Goal: Task Accomplishment & Management: Complete application form

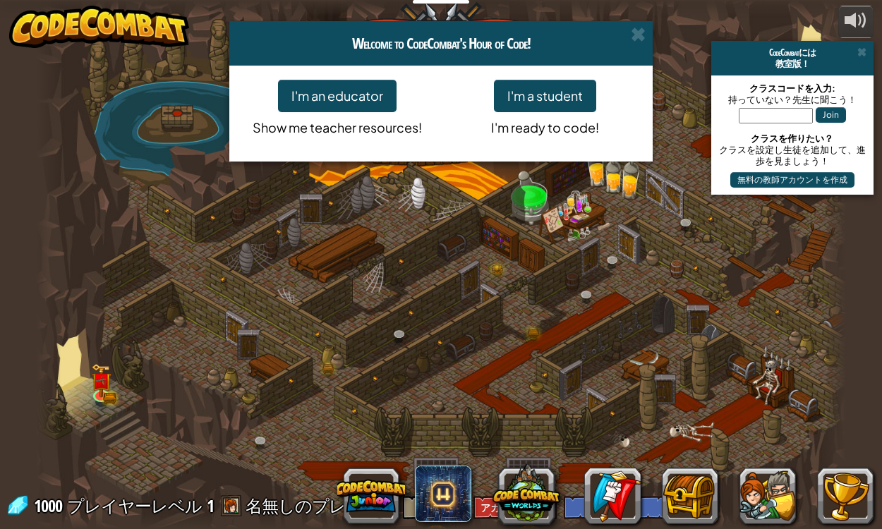
select select "ja"
click at [401, 183] on div "Welcome to CodeCombat's Hour of Code! I'm an educator Show me teacher resources…" at bounding box center [441, 264] width 882 height 529
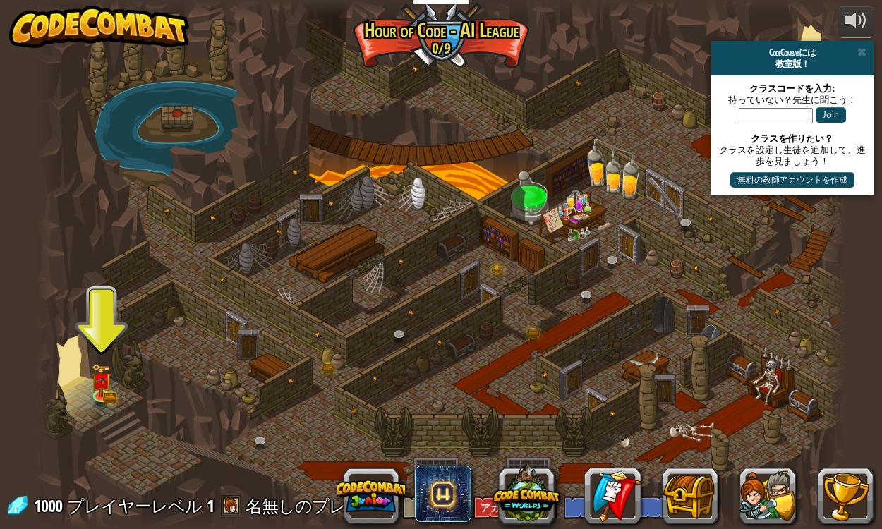
click at [467, 39] on div at bounding box center [440, 264] width 809 height 529
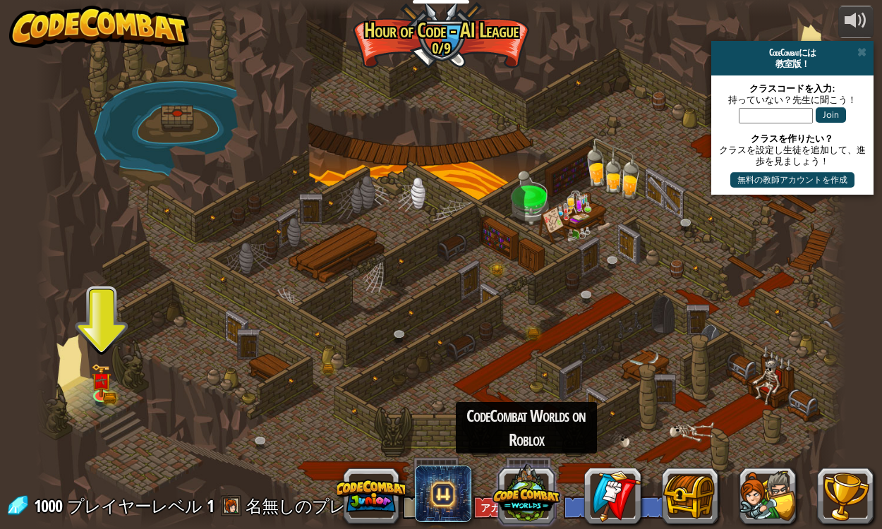
click at [523, 494] on button at bounding box center [526, 493] width 68 height 68
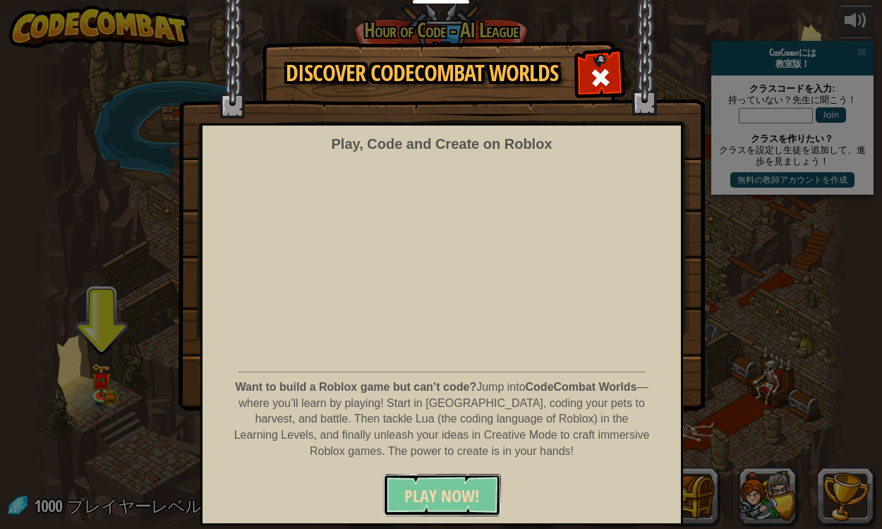
click at [439, 492] on span "PLAY NOW!" at bounding box center [441, 496] width 75 height 23
click at [126, 375] on div "Discover CodeCombat Worlds Play, Code and Create on Roblox Want to build a Robl…" at bounding box center [441, 225] width 882 height 367
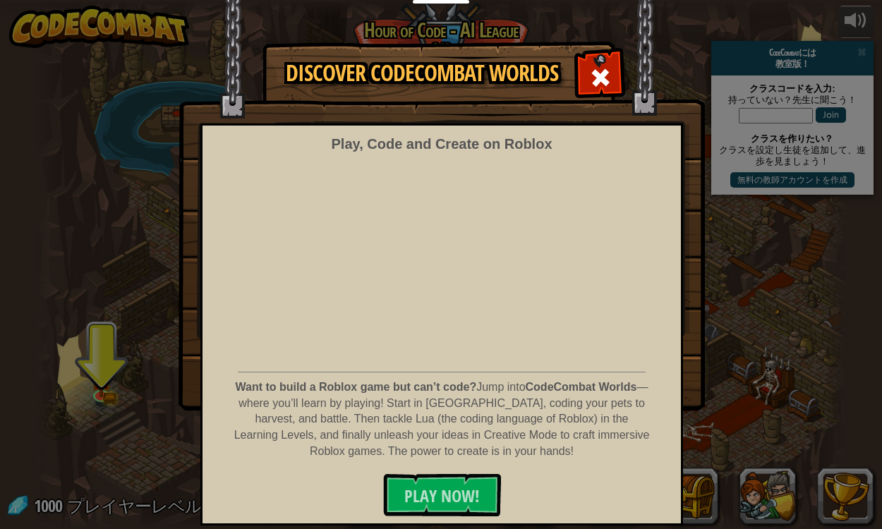
click at [879, 372] on div "Discover CodeCombat Worlds Play, Code and Create on Roblox Want to build a Robl…" at bounding box center [441, 225] width 882 height 367
click at [608, 72] on span at bounding box center [600, 77] width 23 height 23
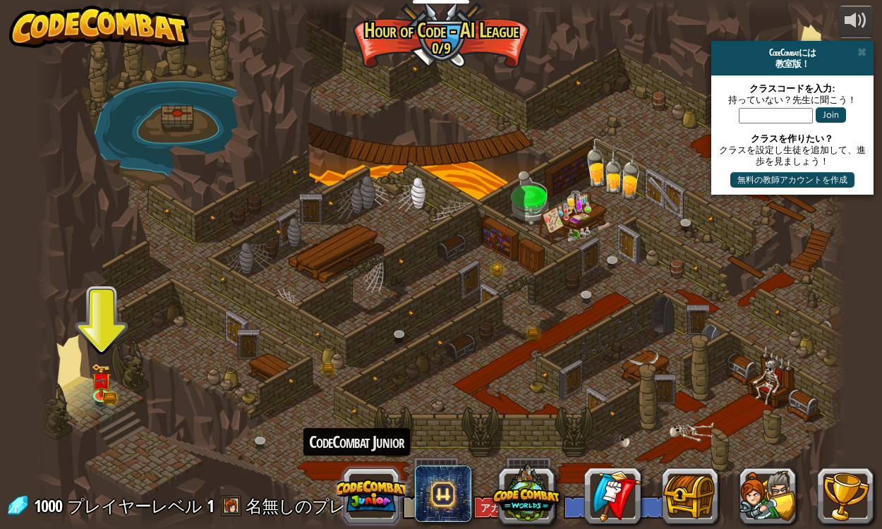
click at [373, 491] on button at bounding box center [371, 496] width 68 height 68
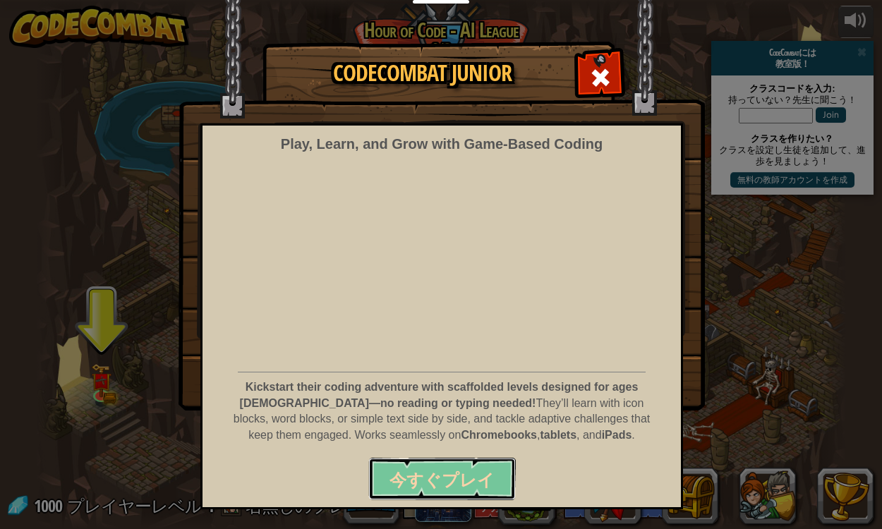
click at [414, 479] on span "今すぐプレイ" at bounding box center [441, 479] width 105 height 23
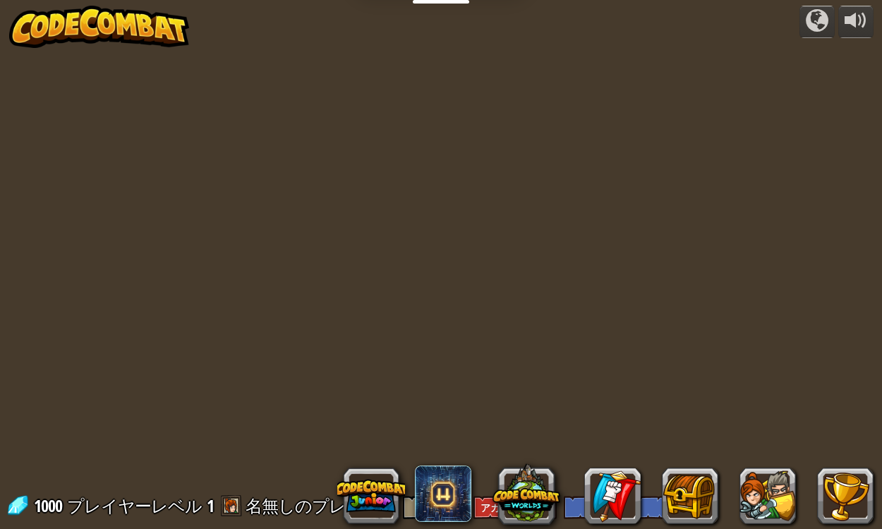
select select "ja"
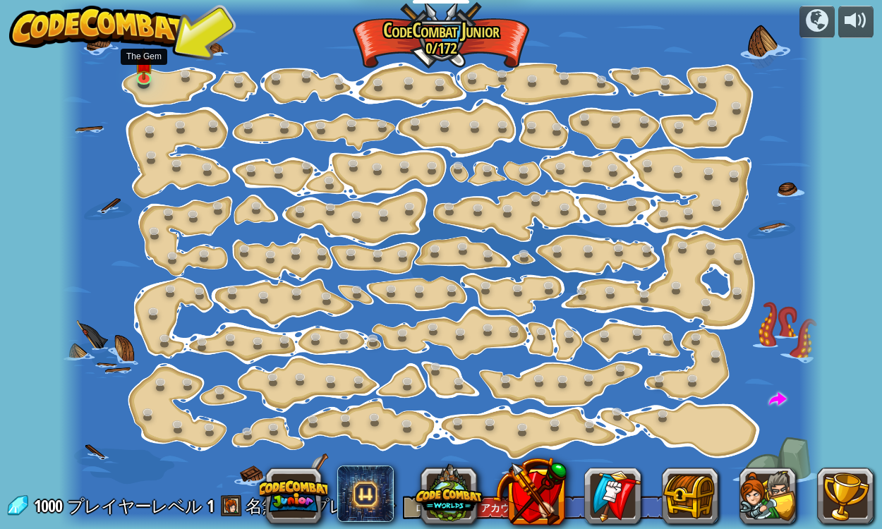
click at [143, 87] on div at bounding box center [144, 85] width 12 height 10
click at [145, 74] on img at bounding box center [144, 55] width 19 height 43
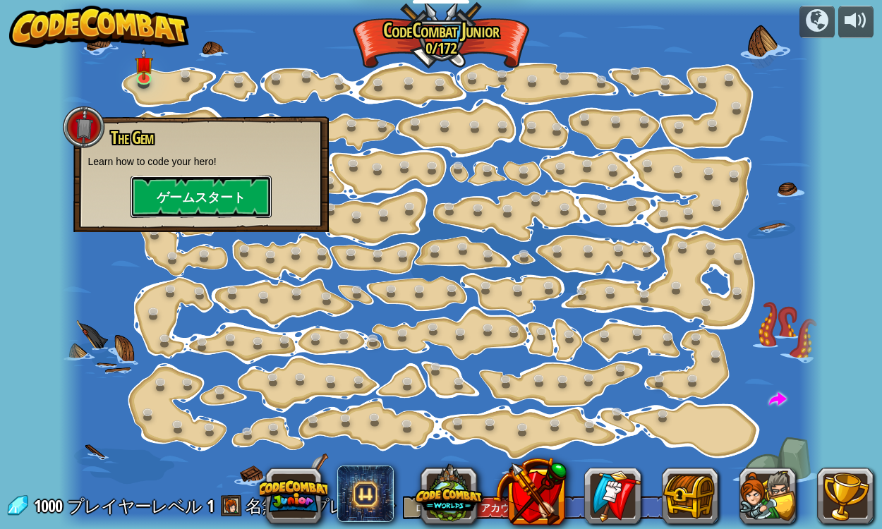
click at [151, 204] on button "ゲームスタート" at bounding box center [201, 197] width 141 height 42
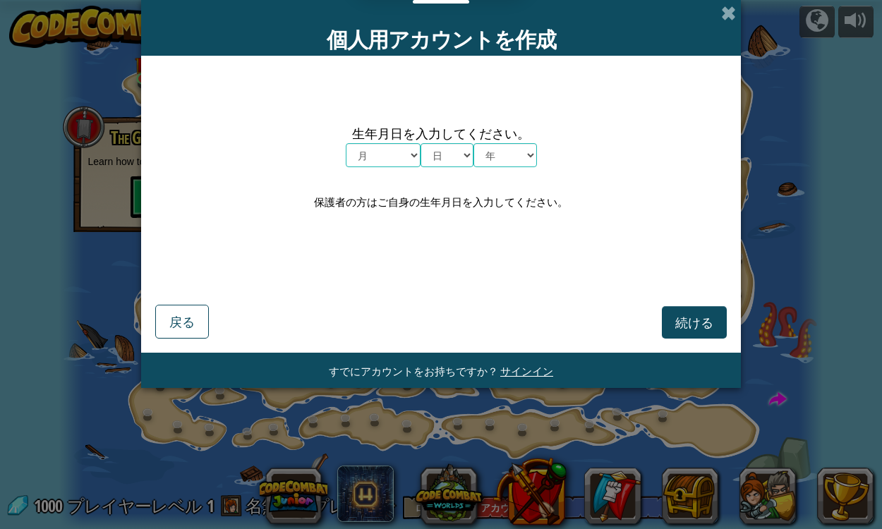
click at [397, 158] on select "月 １月 ２月 ３月 ４月 ５月 ６月 ７月 ８月 ９月 １０月 １１月 １２月" at bounding box center [383, 155] width 75 height 24
select select "1"
click at [346, 143] on select "月 １月 ２月 ３月 ４月 ５月 ６月 ７月 ８月 ９月 １０月 １１月 １２月" at bounding box center [383, 155] width 75 height 24
click at [442, 164] on select "日 1 2 3 4 5 6 7 8 9 10 11 12 13 14 15 16 17 18 19 20 21 22 23 24 25 26 27 28 29…" at bounding box center [446, 155] width 53 height 24
click at [420, 143] on select "日 1 2 3 4 5 6 7 8 9 10 11 12 13 14 15 16 17 18 19 20 21 22 23 24 25 26 27 28 29…" at bounding box center [446, 155] width 53 height 24
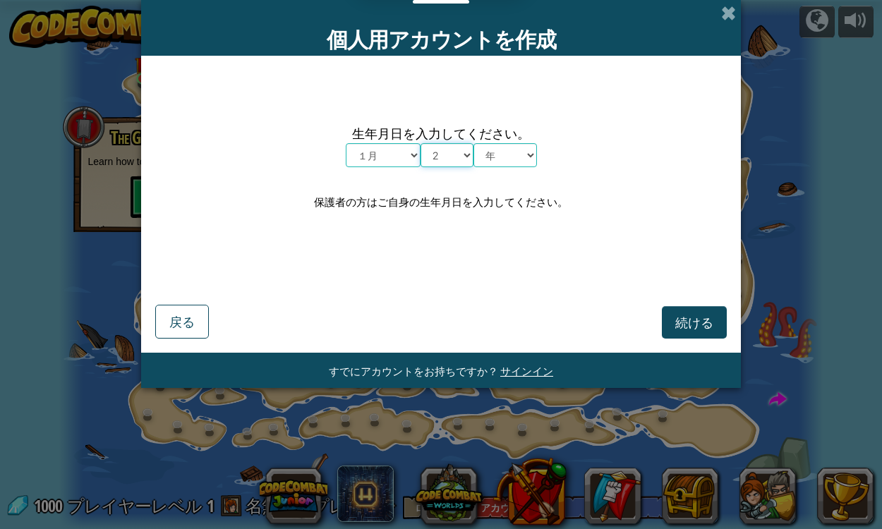
click at [461, 152] on select "日 1 2 3 4 5 6 7 8 9 10 11 12 13 14 15 16 17 18 19 20 21 22 23 24 25 26 27 28 29…" at bounding box center [446, 155] width 53 height 24
select select "1"
click at [420, 143] on select "日 1 2 3 4 5 6 7 8 9 10 11 12 13 14 15 16 17 18 19 20 21 22 23 24 25 26 27 28 29…" at bounding box center [446, 155] width 53 height 24
click at [507, 156] on select "年 2025 2024 2023 2022 2021 2020 2019 2018 2017 2016 2015 2014 2013 2012 2011 20…" at bounding box center [504, 155] width 63 height 24
select select "2025"
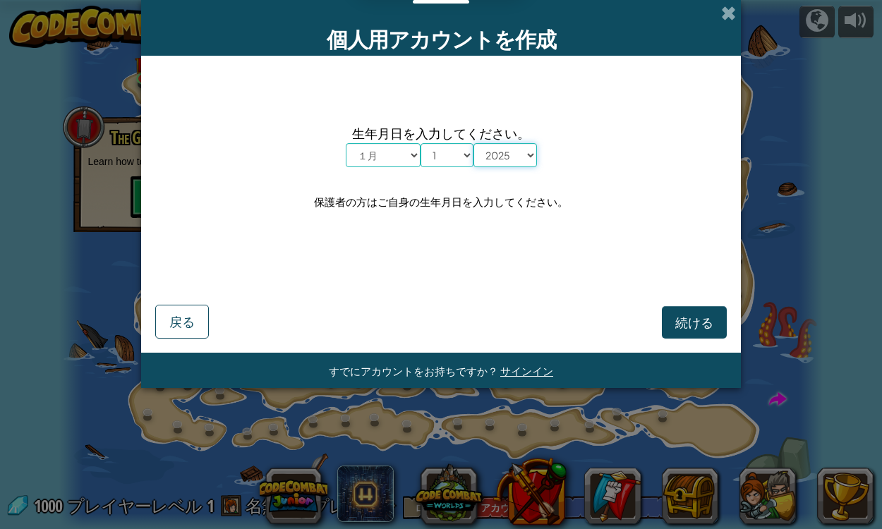
click at [473, 143] on select "年 2025 2024 2023 2022 2021 2020 2019 2018 2017 2016 2015 2014 2013 2012 2011 20…" at bounding box center [504, 155] width 63 height 24
click at [698, 325] on span "続ける" at bounding box center [694, 322] width 38 height 16
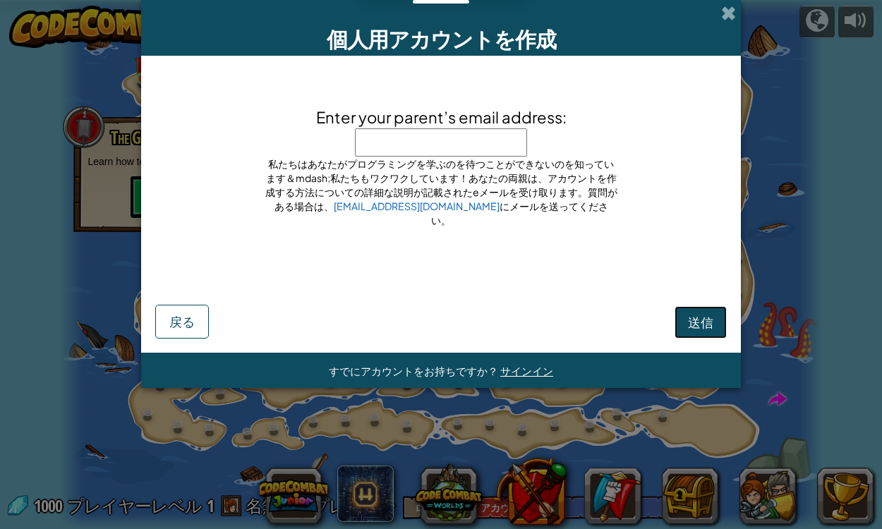
click at [696, 322] on span "送信" at bounding box center [700, 322] width 25 height 16
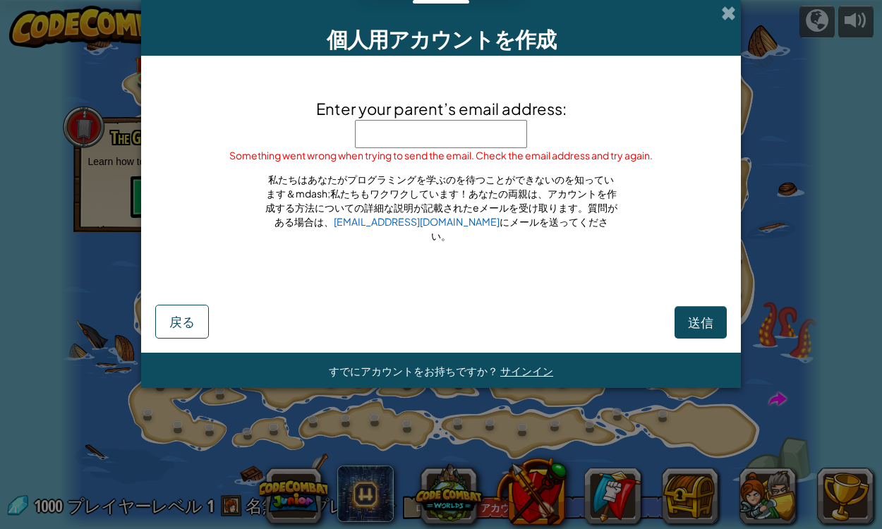
click at [463, 148] on input "Enter your parent’s email address:" at bounding box center [441, 134] width 172 height 28
